Goal: Information Seeking & Learning: Learn about a topic

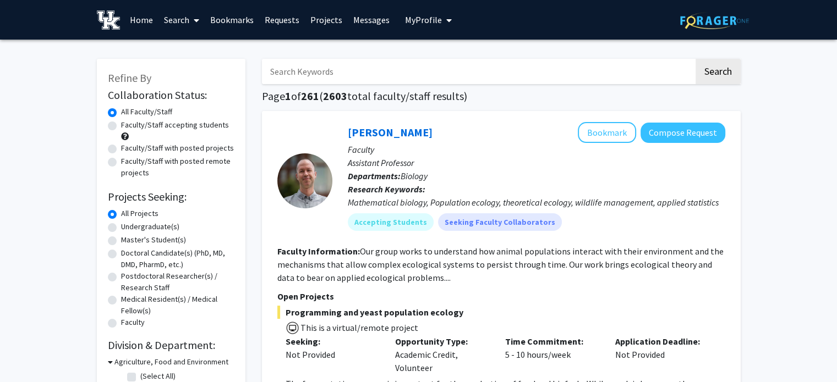
click at [231, 15] on link "Bookmarks" at bounding box center [232, 20] width 54 height 39
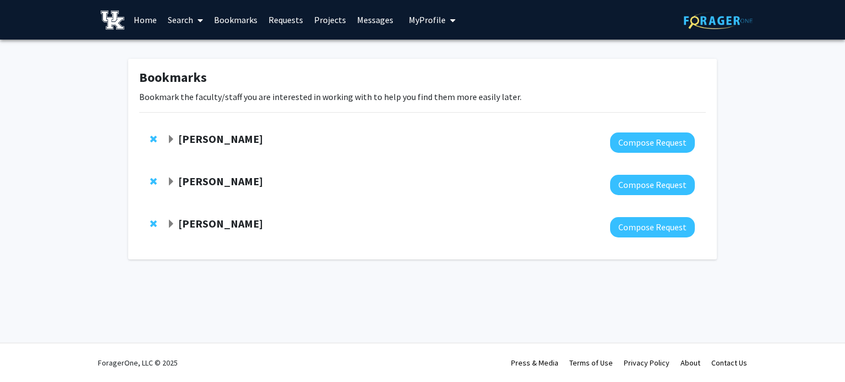
click at [239, 137] on strong "[PERSON_NAME]" at bounding box center [220, 139] width 85 height 14
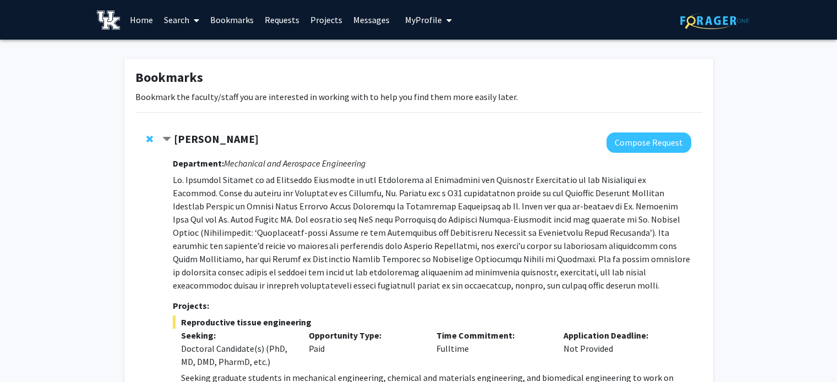
click at [194, 135] on strong "[PERSON_NAME]" at bounding box center [216, 139] width 85 height 14
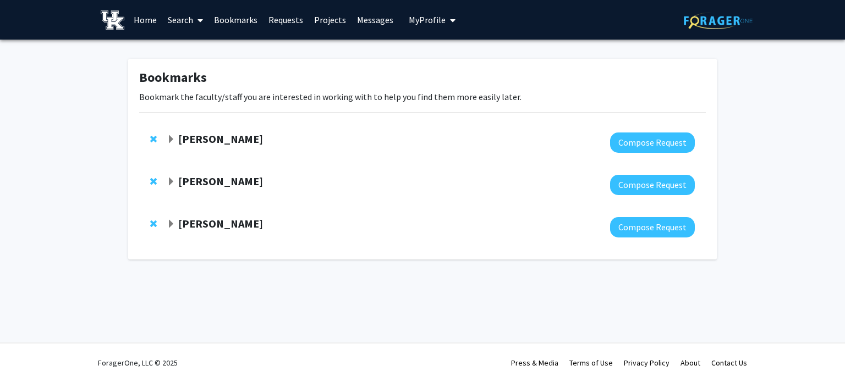
click at [190, 177] on strong "[PERSON_NAME]" at bounding box center [220, 181] width 85 height 14
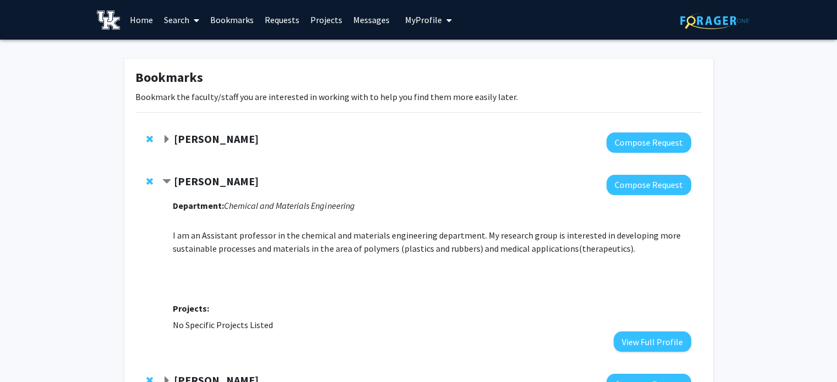
scroll to position [91, 0]
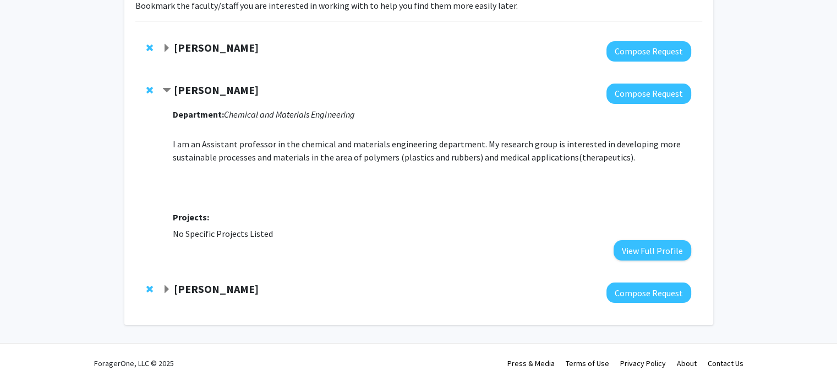
click at [237, 148] on p "I am an Assistant professor in the chemical and materials engineering departmen…" at bounding box center [432, 163] width 518 height 79
click at [216, 91] on strong "[PERSON_NAME]" at bounding box center [216, 90] width 85 height 14
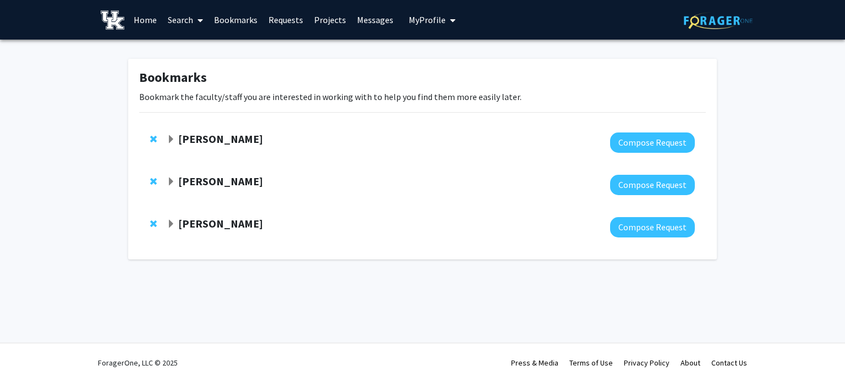
click at [212, 224] on strong "[PERSON_NAME]" at bounding box center [220, 224] width 85 height 14
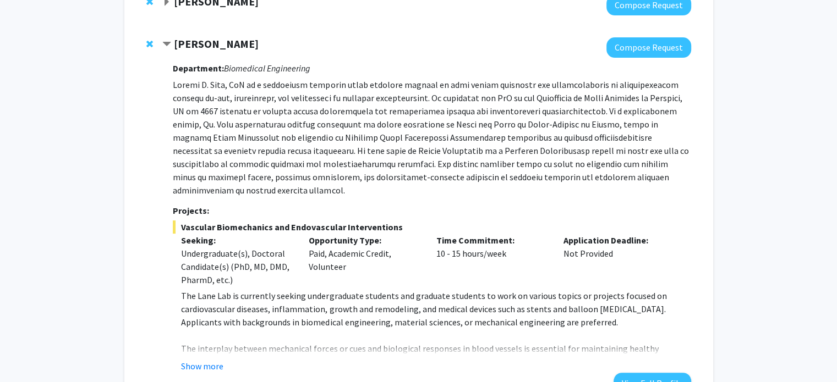
scroll to position [183, 0]
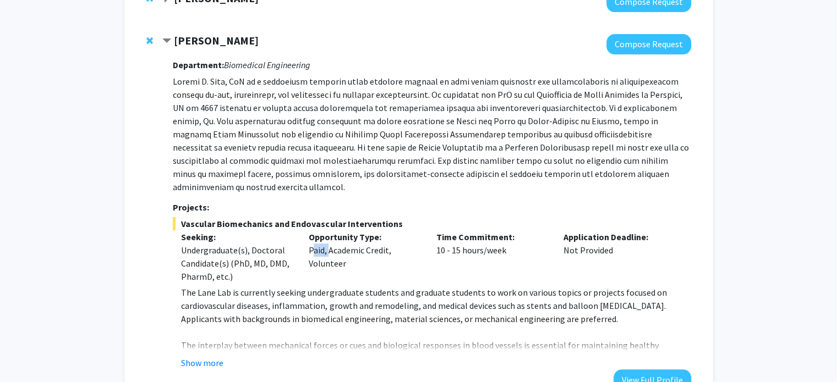
drag, startPoint x: 326, startPoint y: 238, endPoint x: 306, endPoint y: 235, distance: 20.1
click at [306, 235] on div "Opportunity Type: Paid, Academic Credit, Volunteer" at bounding box center [364, 257] width 128 height 53
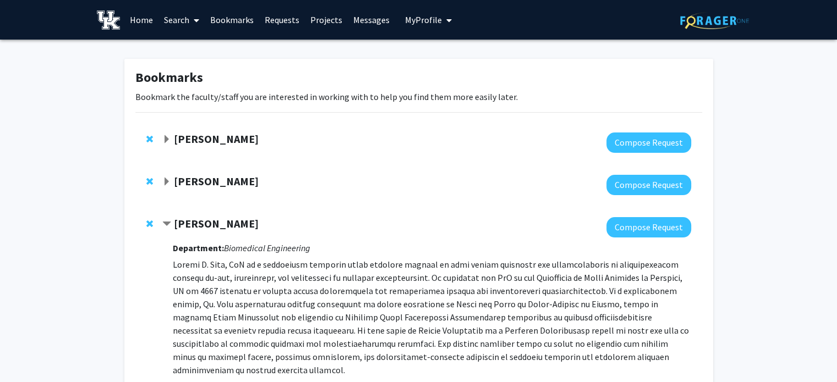
click at [168, 221] on span "Contract Brooks Lane Bookmark" at bounding box center [166, 224] width 9 height 9
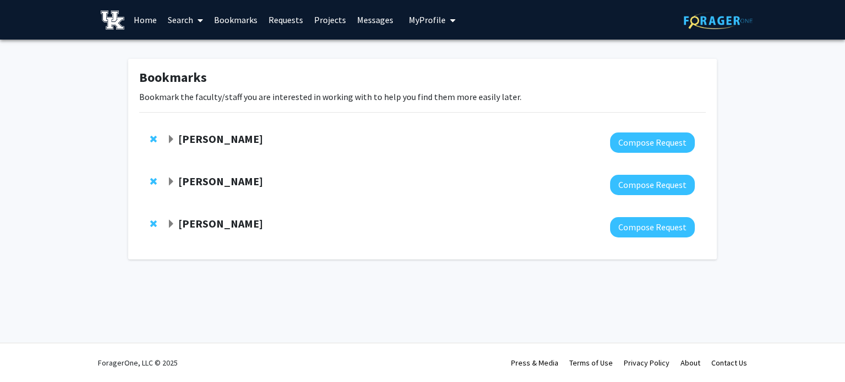
click at [168, 221] on span "Expand Brooks Lane Bookmark" at bounding box center [171, 224] width 9 height 9
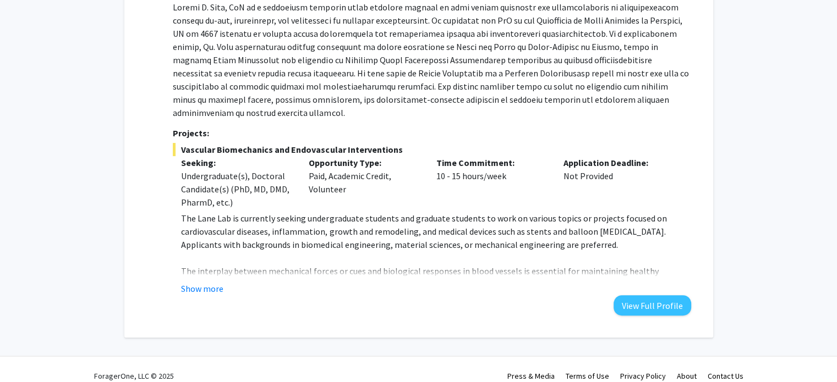
scroll to position [257, 0]
drag, startPoint x: 323, startPoint y: 163, endPoint x: 306, endPoint y: 164, distance: 17.7
click at [306, 164] on div "Opportunity Type: Paid, Academic Credit, Volunteer" at bounding box center [364, 183] width 128 height 53
click at [216, 283] on button "Show more" at bounding box center [202, 289] width 42 height 13
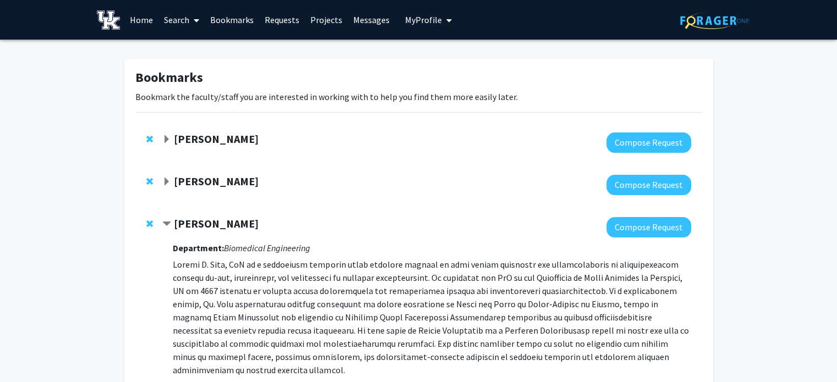
scroll to position [1, 0]
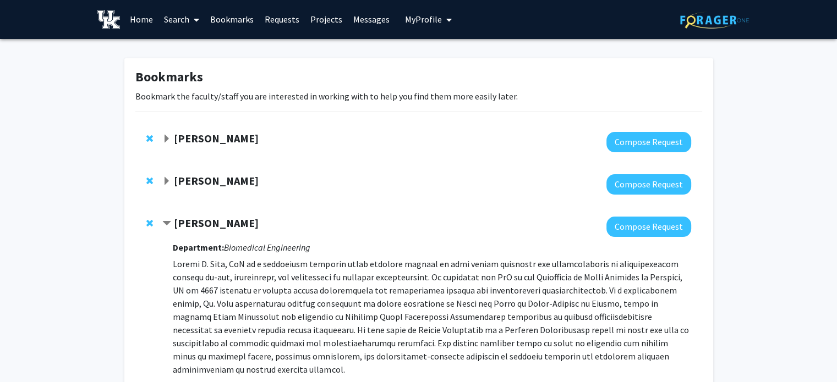
click at [164, 180] on span "Expand Malgorzata Chwatko Bookmark" at bounding box center [166, 181] width 9 height 9
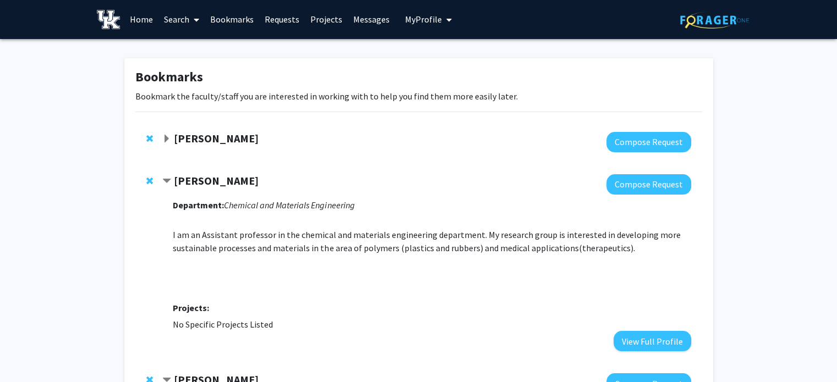
click at [146, 21] on link "Home" at bounding box center [141, 19] width 34 height 39
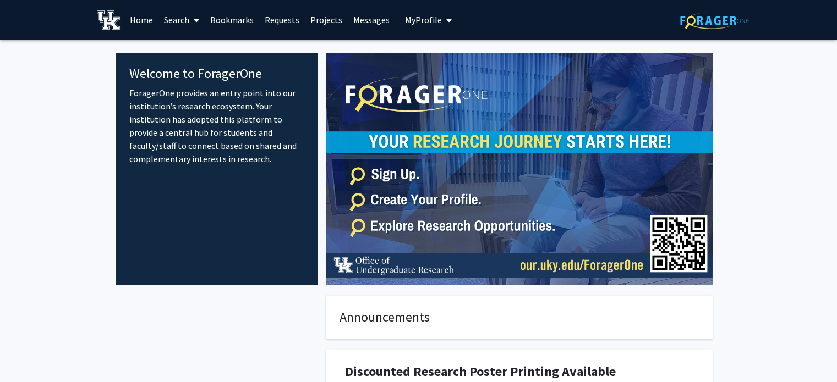
click at [191, 15] on span at bounding box center [194, 20] width 10 height 39
click at [193, 69] on span "Students" at bounding box center [191, 73] width 67 height 22
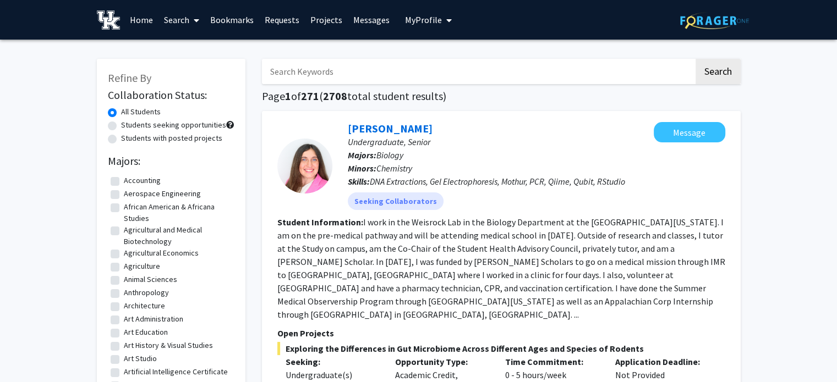
click at [198, 20] on icon at bounding box center [197, 20] width 6 height 9
click at [205, 43] on span "Faculty/Staff" at bounding box center [198, 51] width 81 height 22
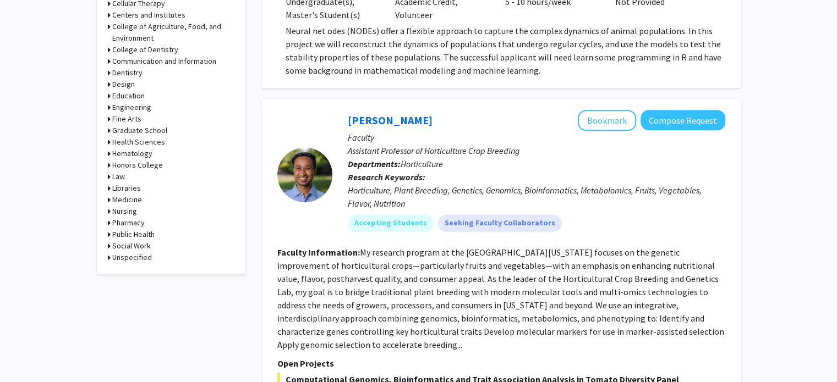
scroll to position [416, 0]
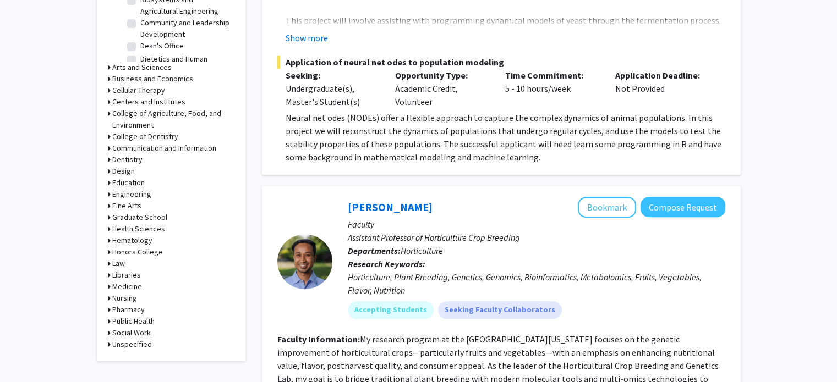
click at [108, 195] on icon at bounding box center [109, 195] width 3 height 12
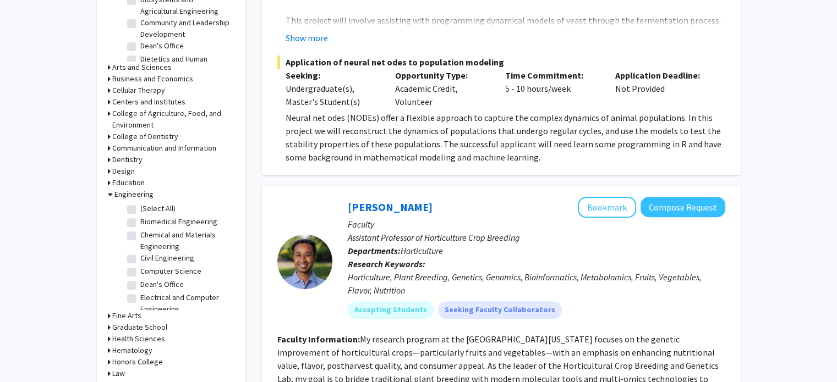
click at [140, 210] on label "(Select All)" at bounding box center [157, 209] width 35 height 12
click at [140, 210] on input "(Select All)" at bounding box center [143, 206] width 7 height 7
checkbox input "true"
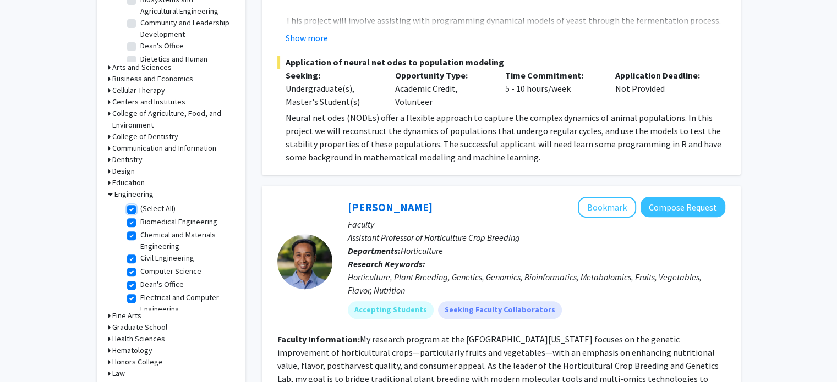
checkbox input "true"
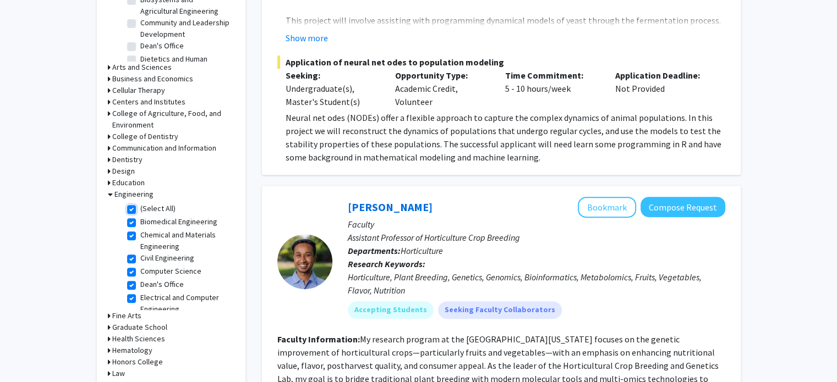
checkbox input "true"
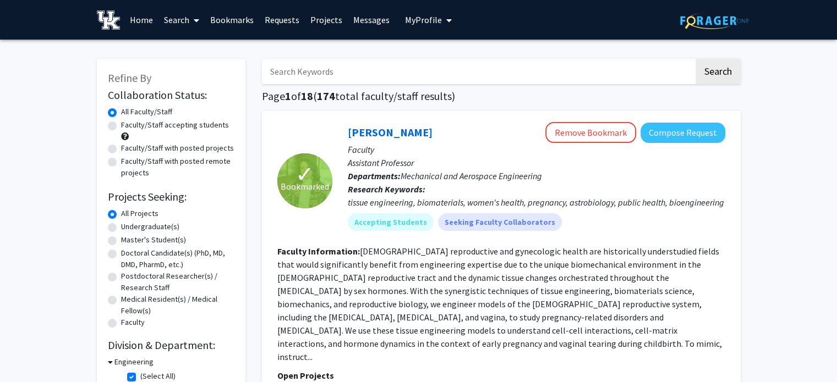
scroll to position [177, 0]
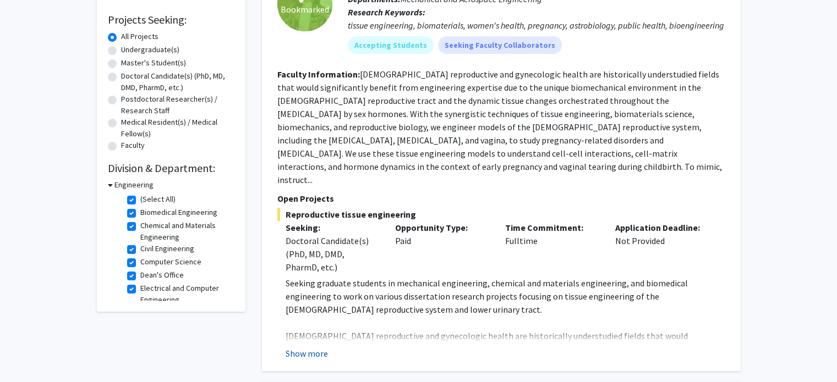
click at [303, 347] on button "Show more" at bounding box center [307, 353] width 42 height 13
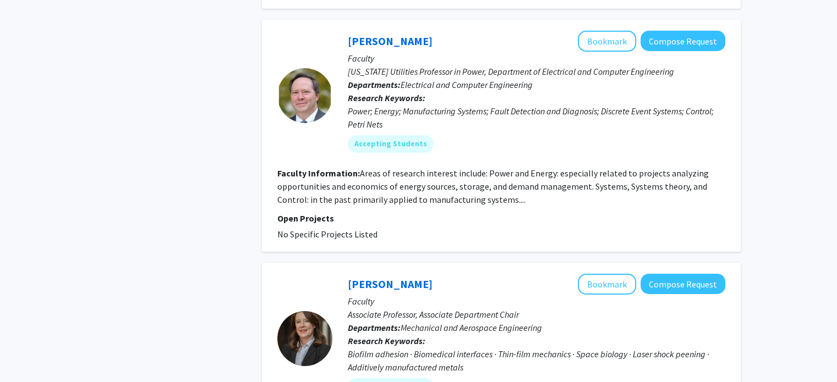
scroll to position [3710, 0]
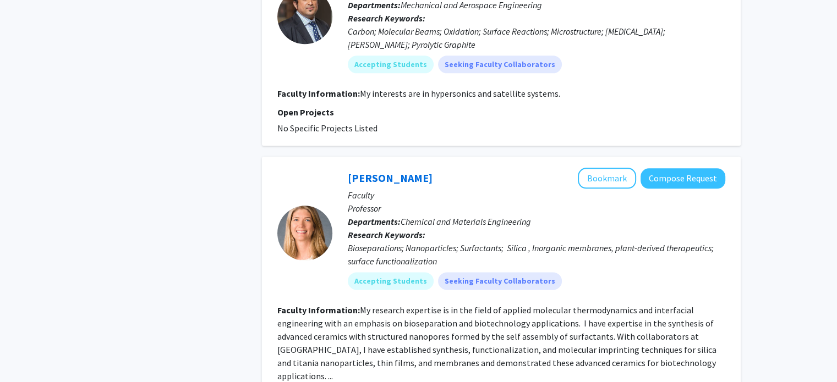
scroll to position [1342, 0]
